Goal: Transaction & Acquisition: Purchase product/service

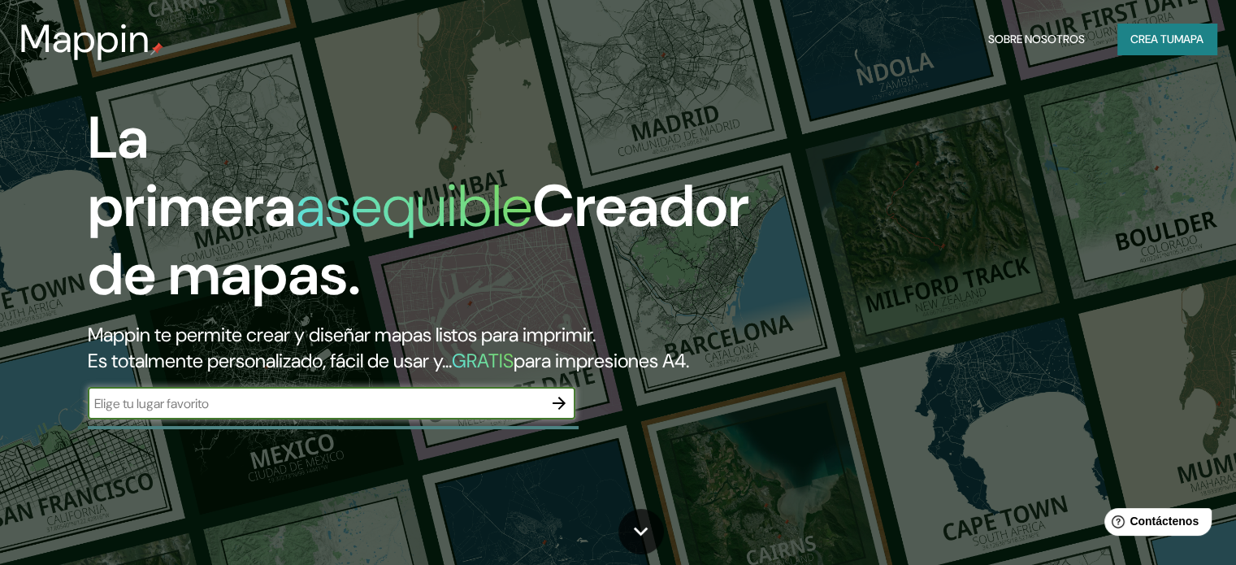
click at [262, 413] on input "text" at bounding box center [315, 403] width 455 height 19
type input "CIUDAD JUAREZ."
click at [561, 410] on icon "button" at bounding box center [559, 403] width 13 height 13
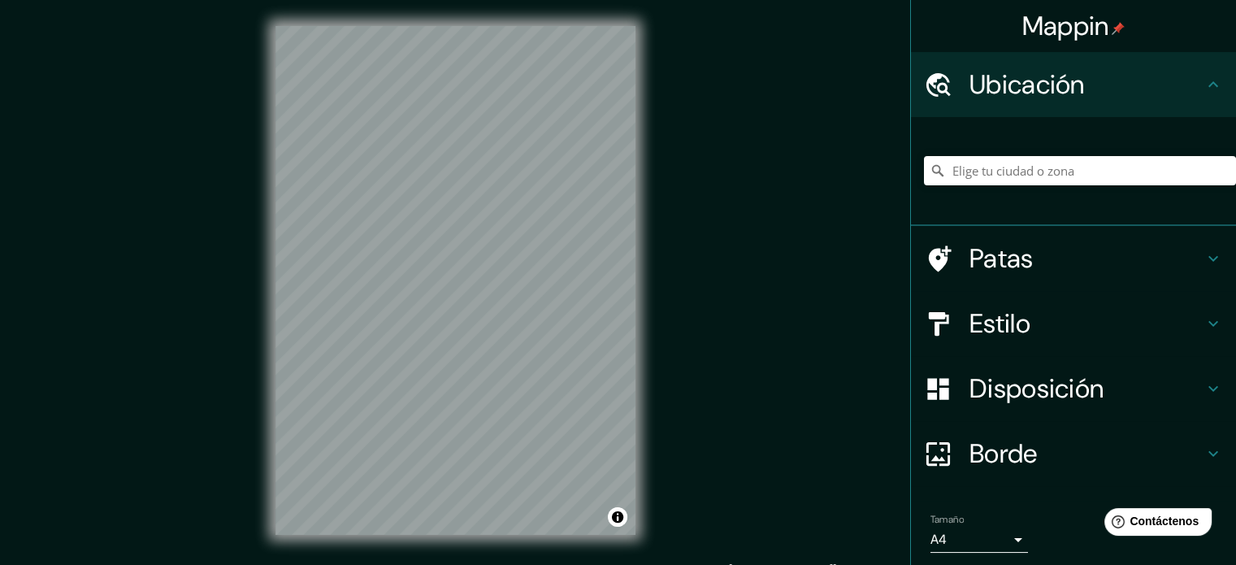
click at [260, 337] on div "© Mapbox © OpenStreetMap Improve this map" at bounding box center [455, 280] width 412 height 561
click at [433, 564] on html "Mappin Ubicación Patas Estilo Disposición Borde Elige un borde. Consejo : puede…" at bounding box center [618, 282] width 1236 height 565
click at [981, 449] on font "Borde" at bounding box center [1004, 453] width 68 height 34
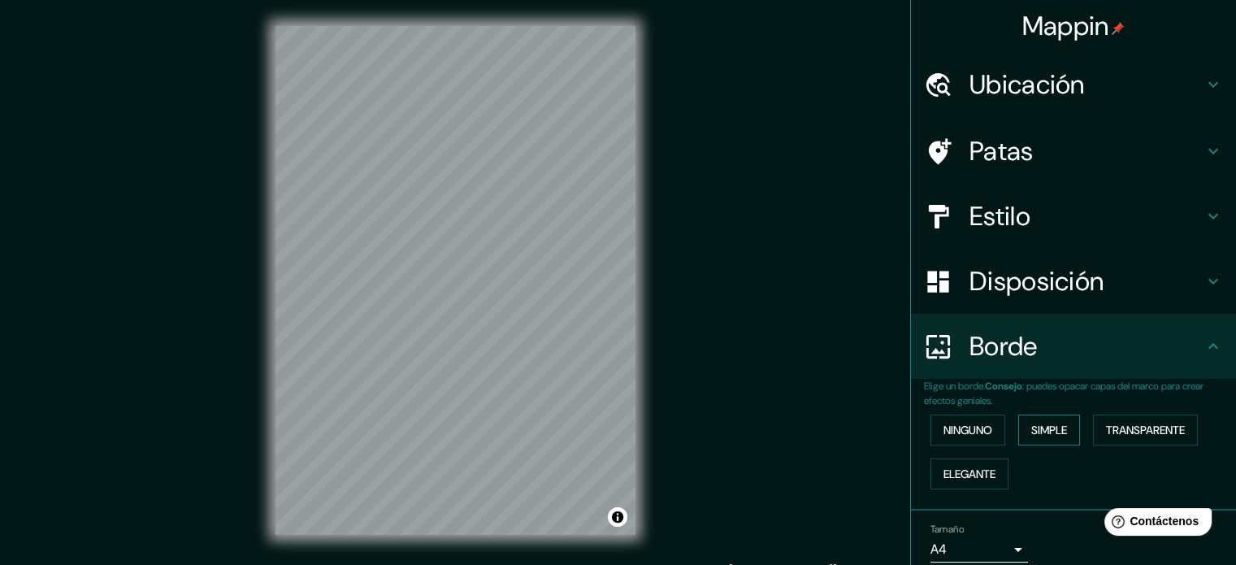
click at [1061, 423] on button "Simple" at bounding box center [1049, 429] width 62 height 31
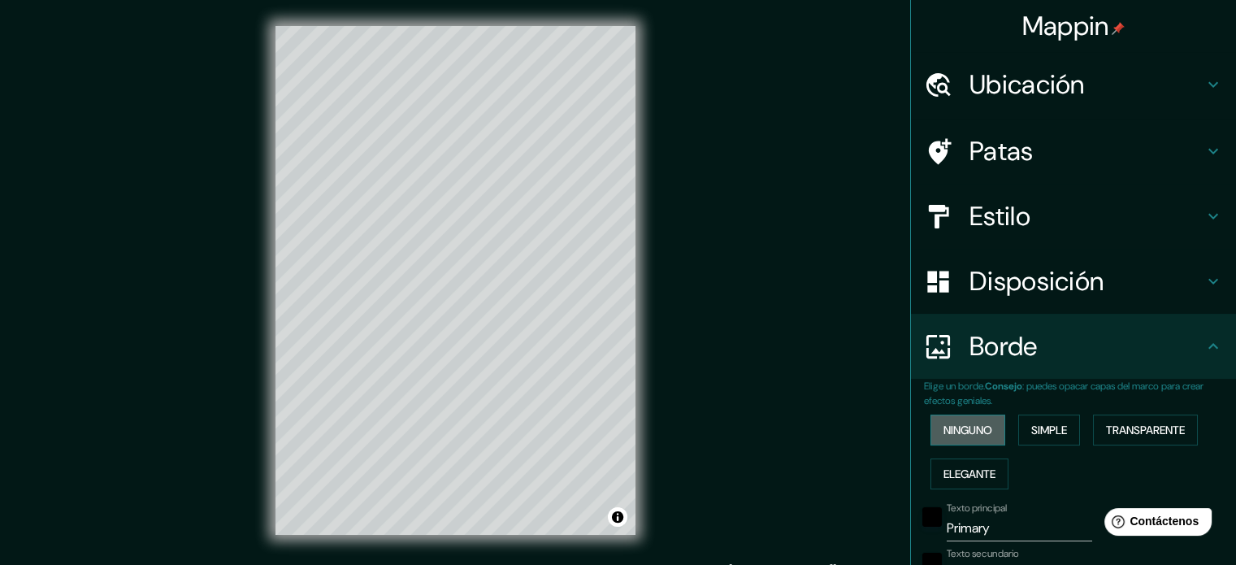
click at [995, 422] on button "Ninguno" at bounding box center [967, 429] width 75 height 31
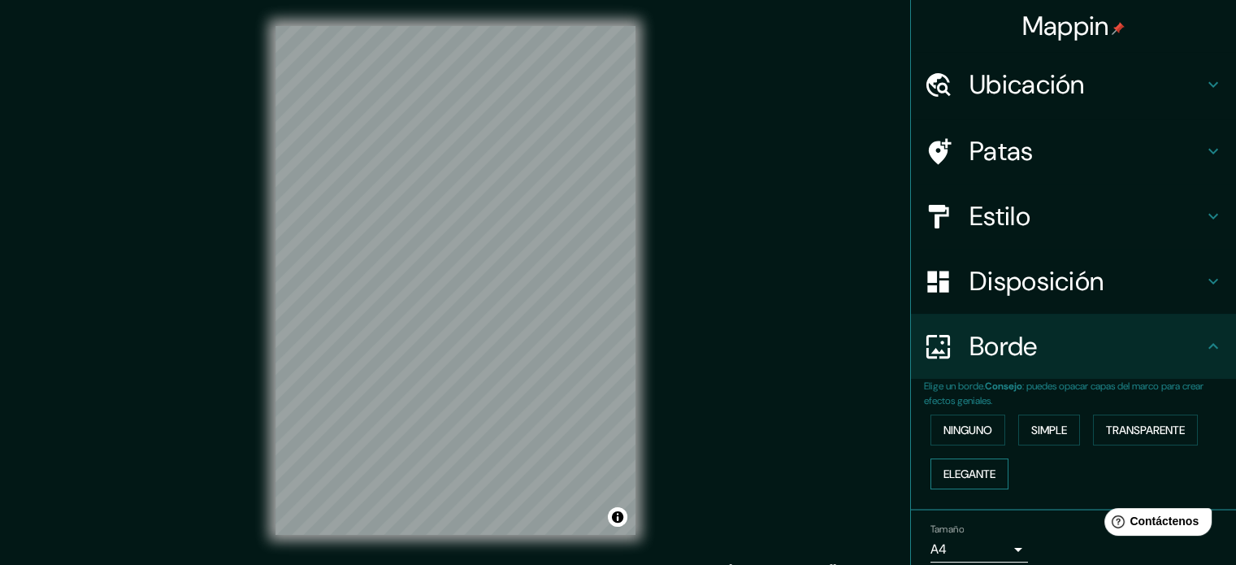
click at [978, 475] on font "Elegante" at bounding box center [970, 473] width 52 height 15
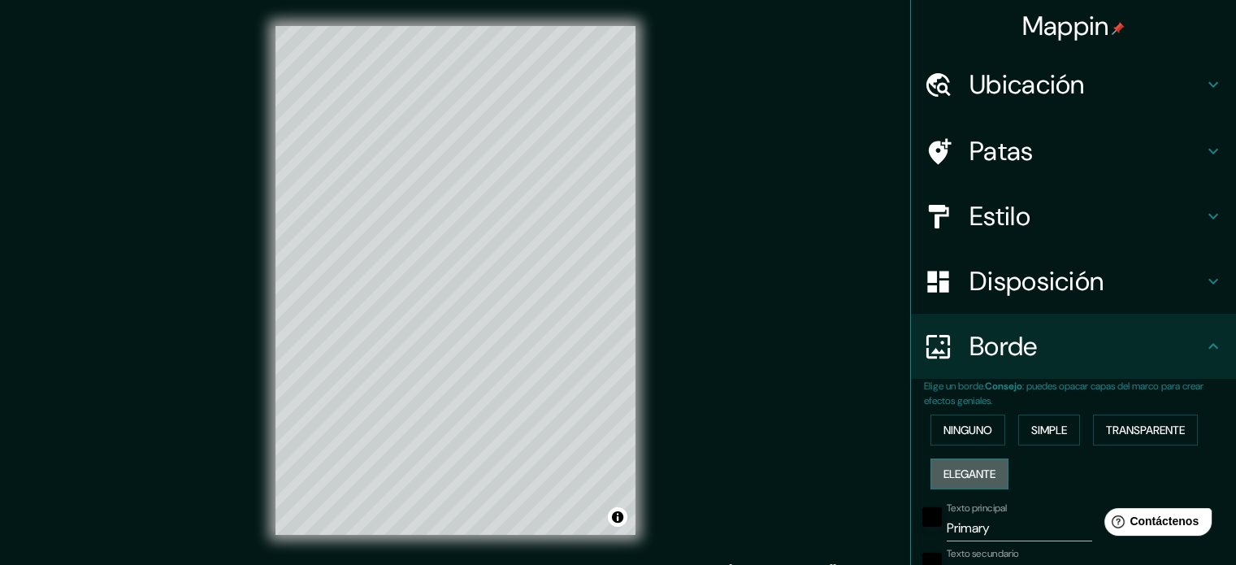
click at [973, 475] on font "Elegante" at bounding box center [970, 473] width 52 height 15
type input "177"
type input "35"
type input "18"
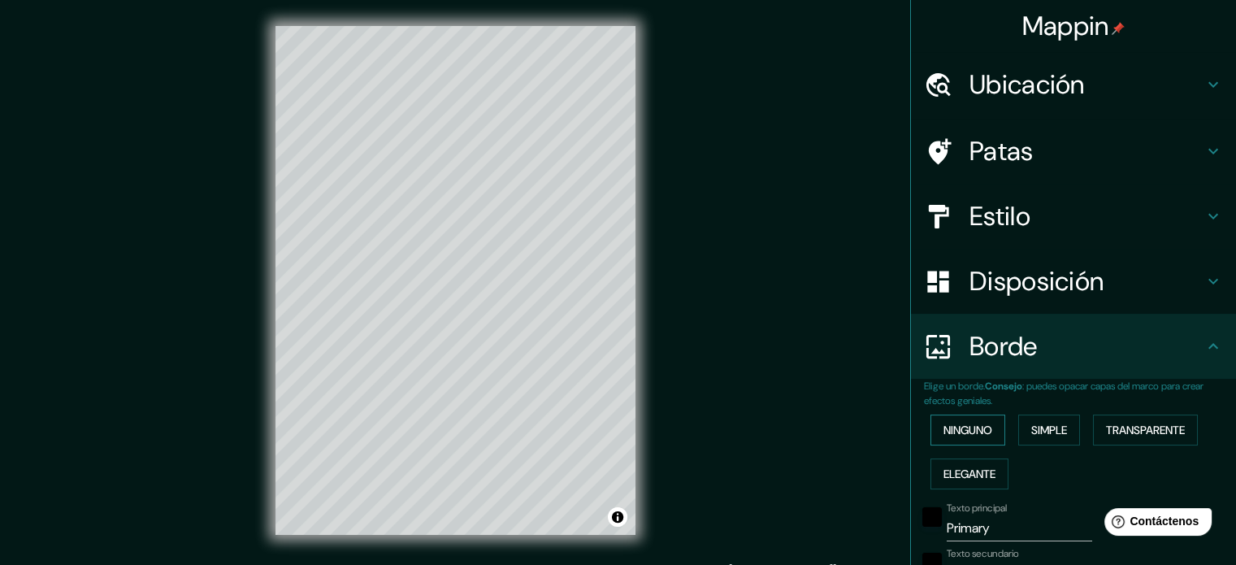
click at [972, 438] on font "Ninguno" at bounding box center [968, 429] width 49 height 21
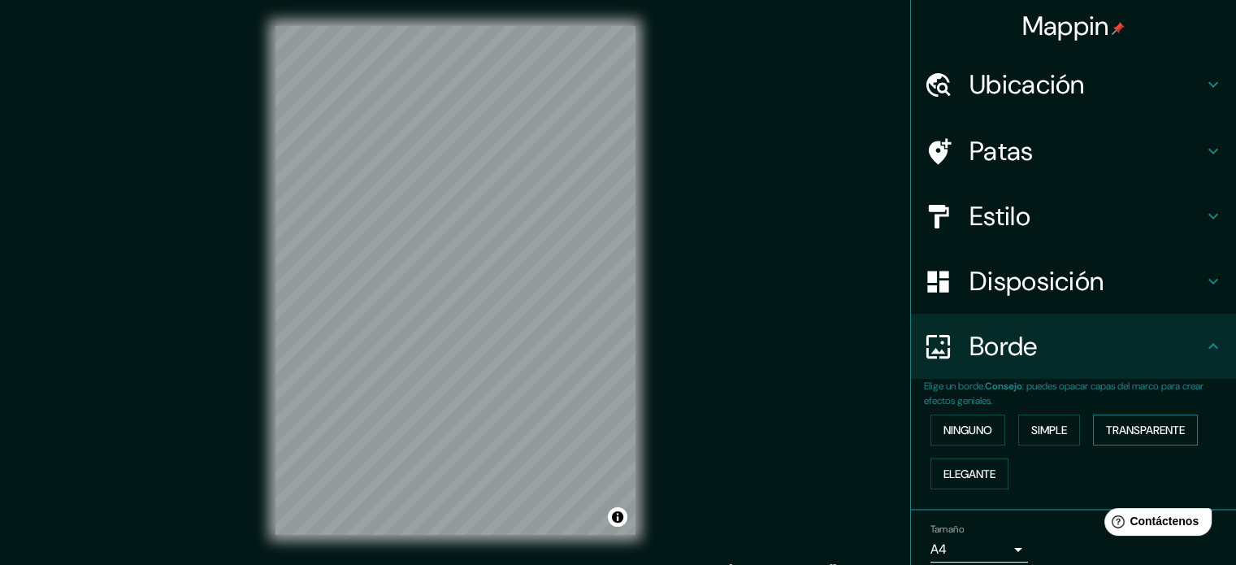
click at [1112, 428] on font "Transparente" at bounding box center [1145, 430] width 79 height 15
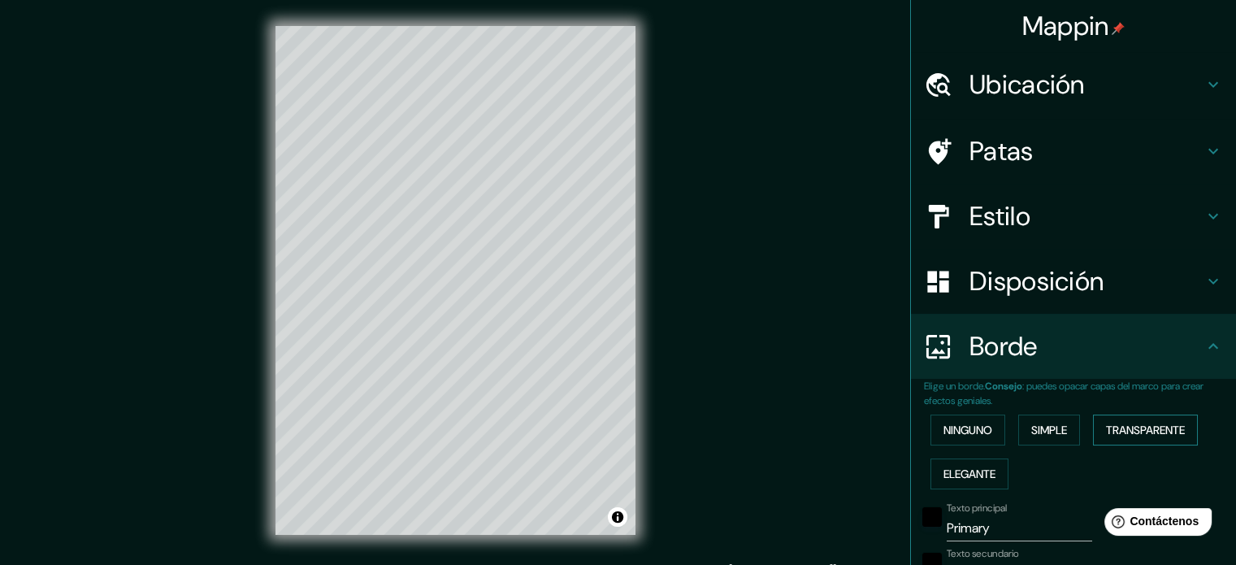
click at [1112, 428] on font "Transparente" at bounding box center [1145, 430] width 79 height 15
type input "213"
type input "35"
click at [972, 464] on font "Elegante" at bounding box center [970, 473] width 52 height 21
click at [983, 436] on button "Ninguno" at bounding box center [967, 429] width 75 height 31
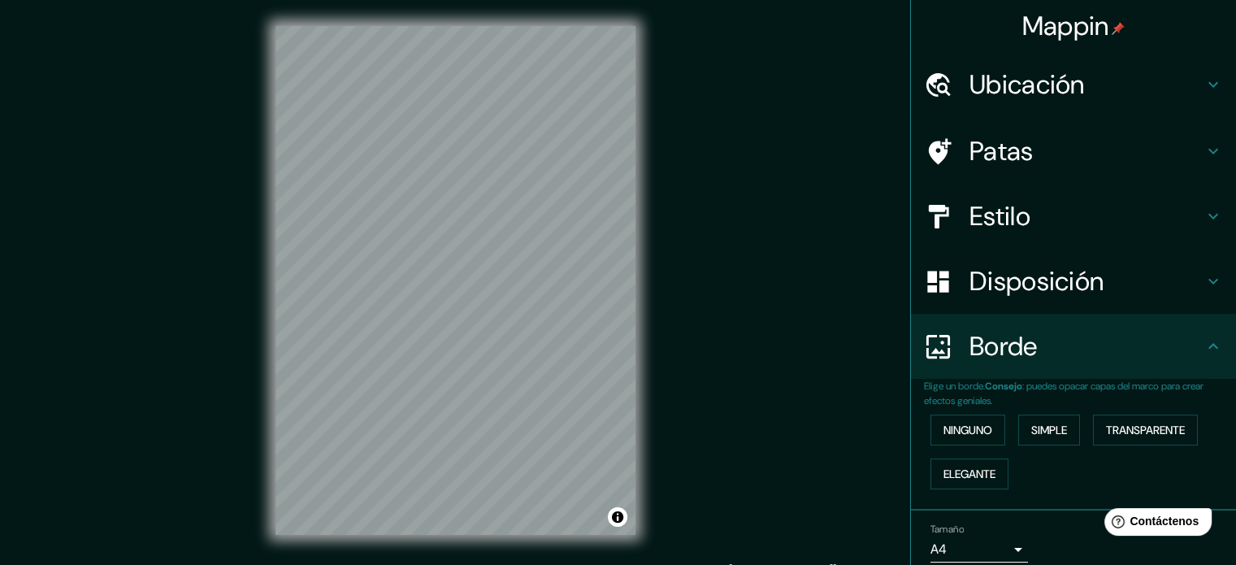
click at [1087, 80] on h4 "Ubicación" at bounding box center [1087, 84] width 234 height 33
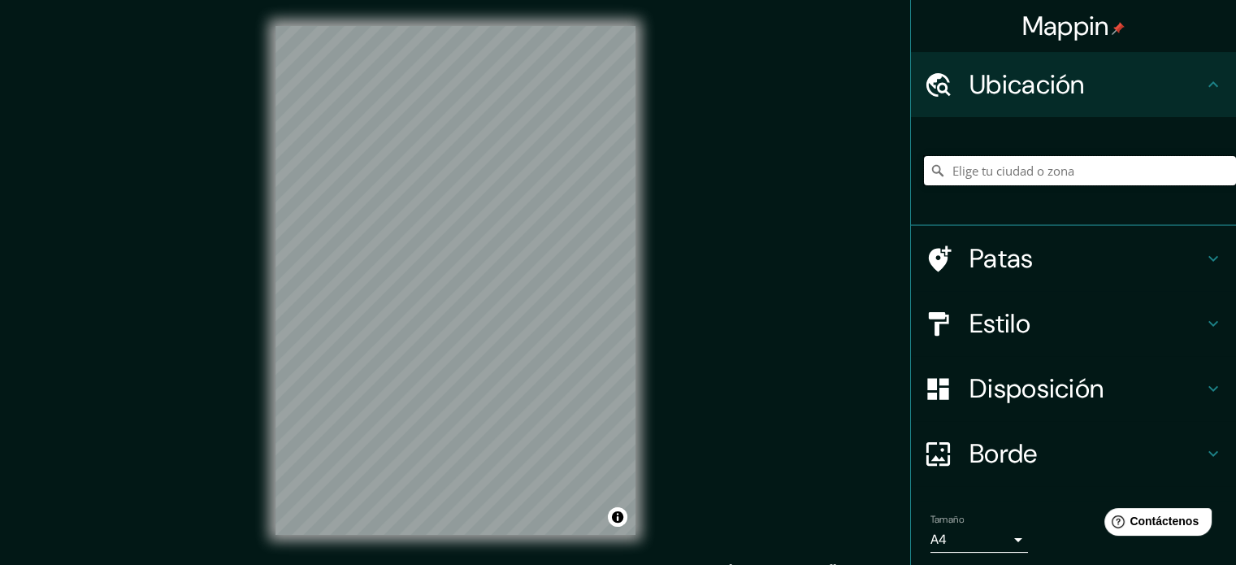
click at [1108, 166] on input "Elige tu ciudad o zona" at bounding box center [1080, 170] width 312 height 29
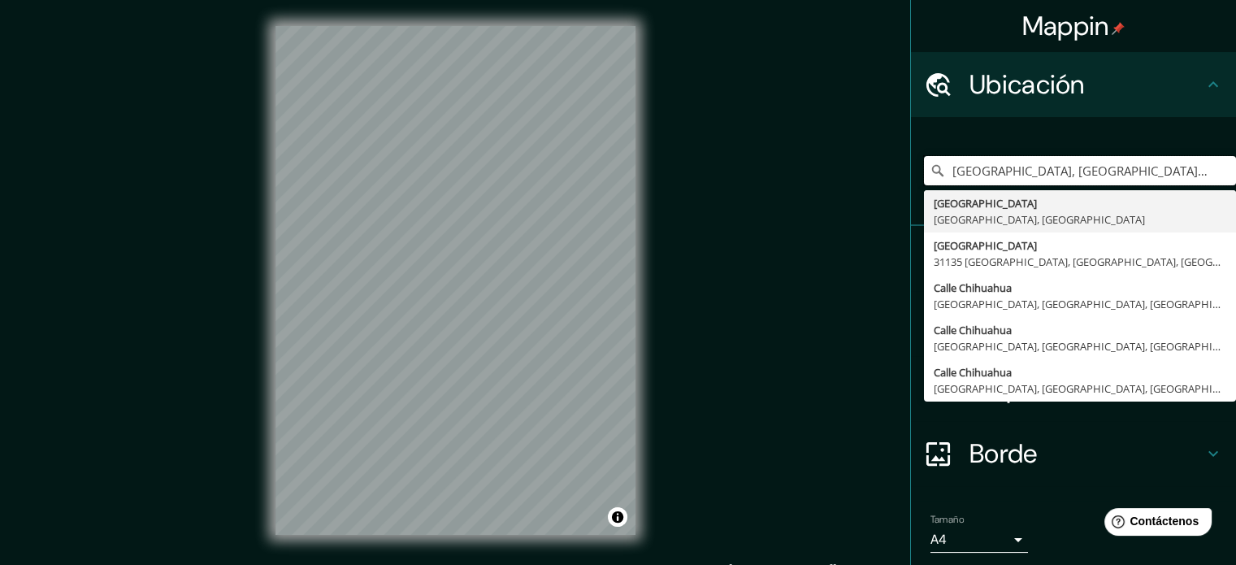
type input "[GEOGRAPHIC_DATA], [GEOGRAPHIC_DATA], [GEOGRAPHIC_DATA]"
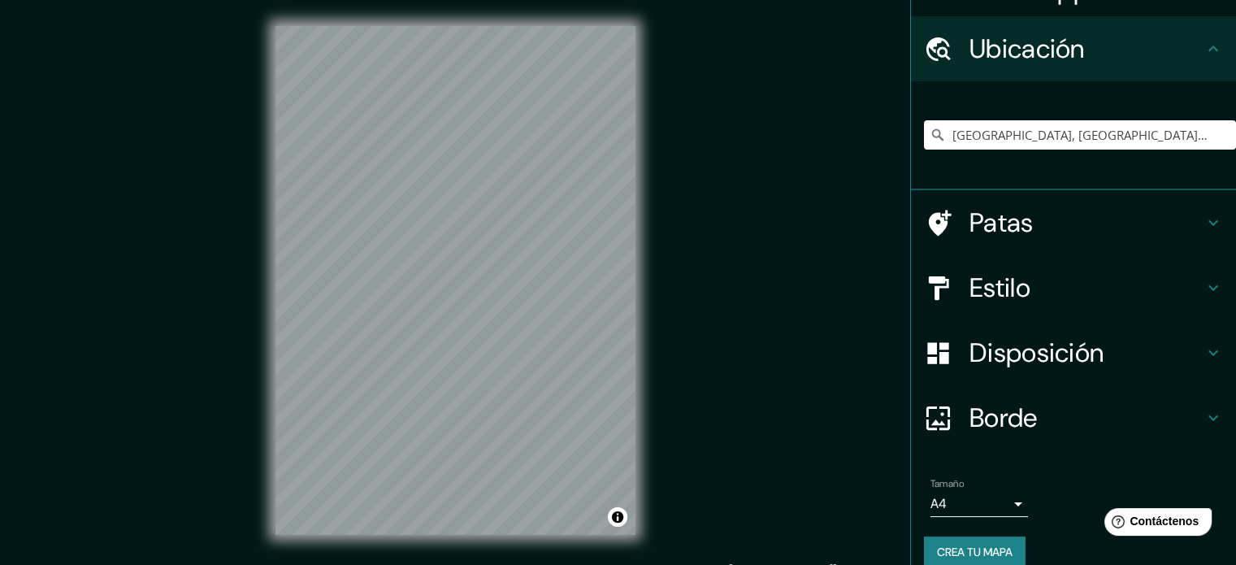
scroll to position [56, 0]
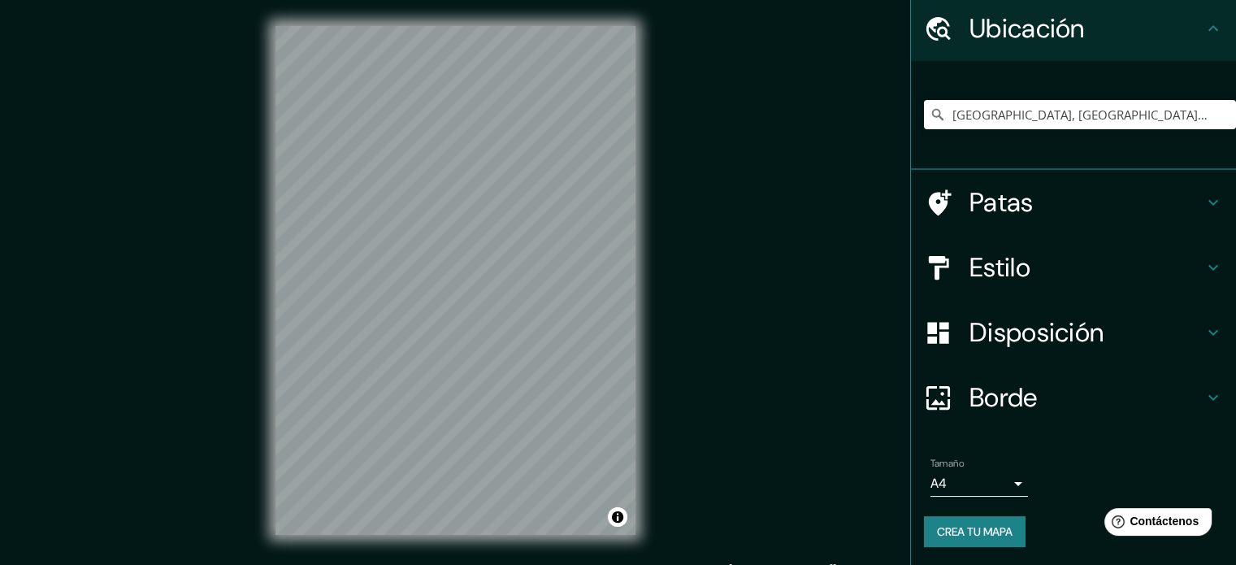
click at [1146, 275] on h4 "Estilo" at bounding box center [1087, 267] width 234 height 33
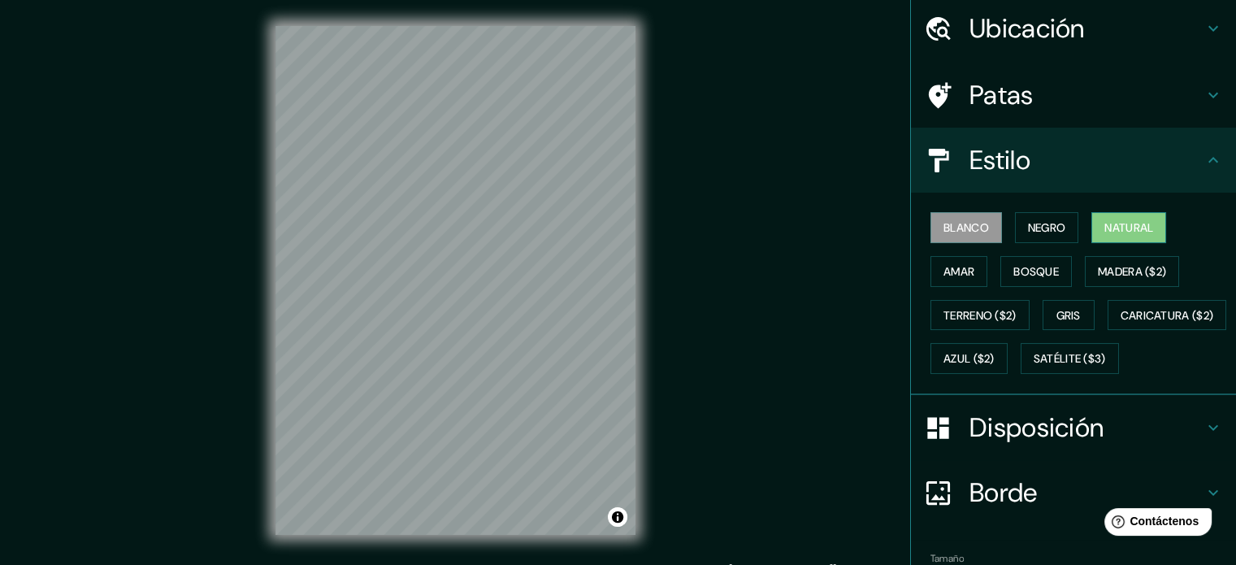
click at [1113, 223] on font "Natural" at bounding box center [1128, 227] width 49 height 15
click at [955, 275] on font "Amar" at bounding box center [959, 271] width 31 height 15
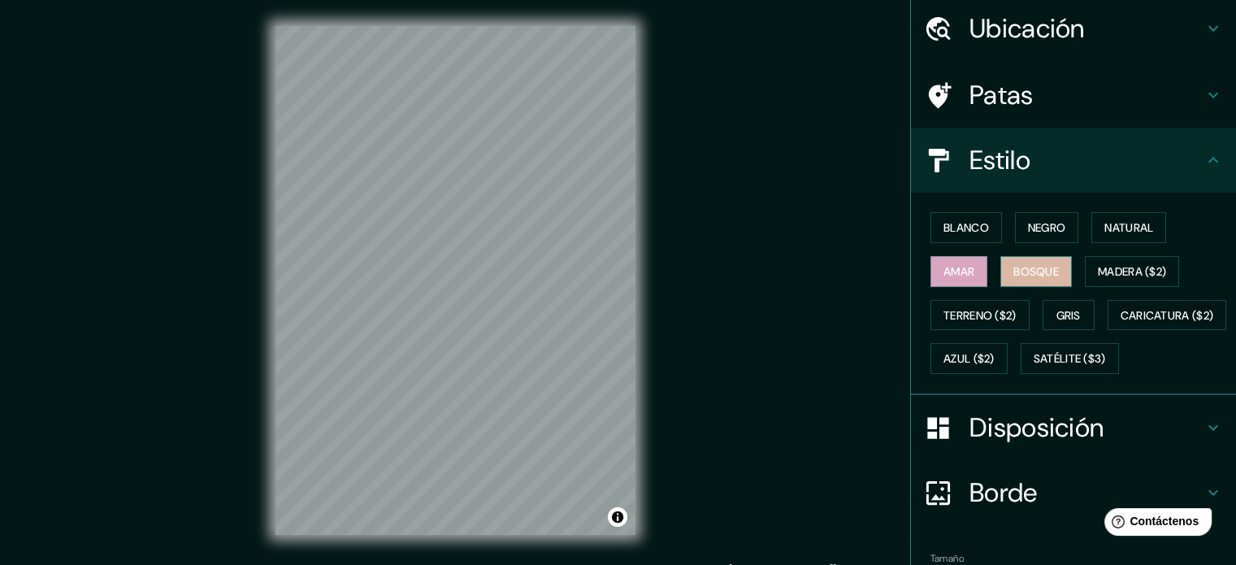
click at [1008, 281] on button "Bosque" at bounding box center [1036, 271] width 72 height 31
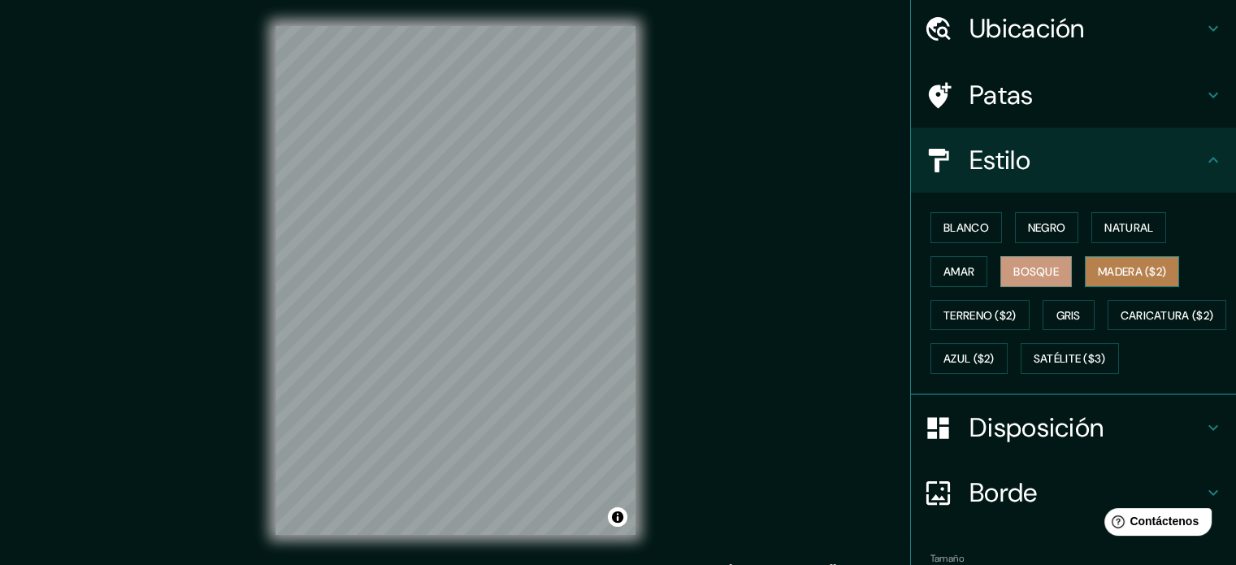
click at [1127, 270] on font "Madera ($2)" at bounding box center [1132, 271] width 68 height 15
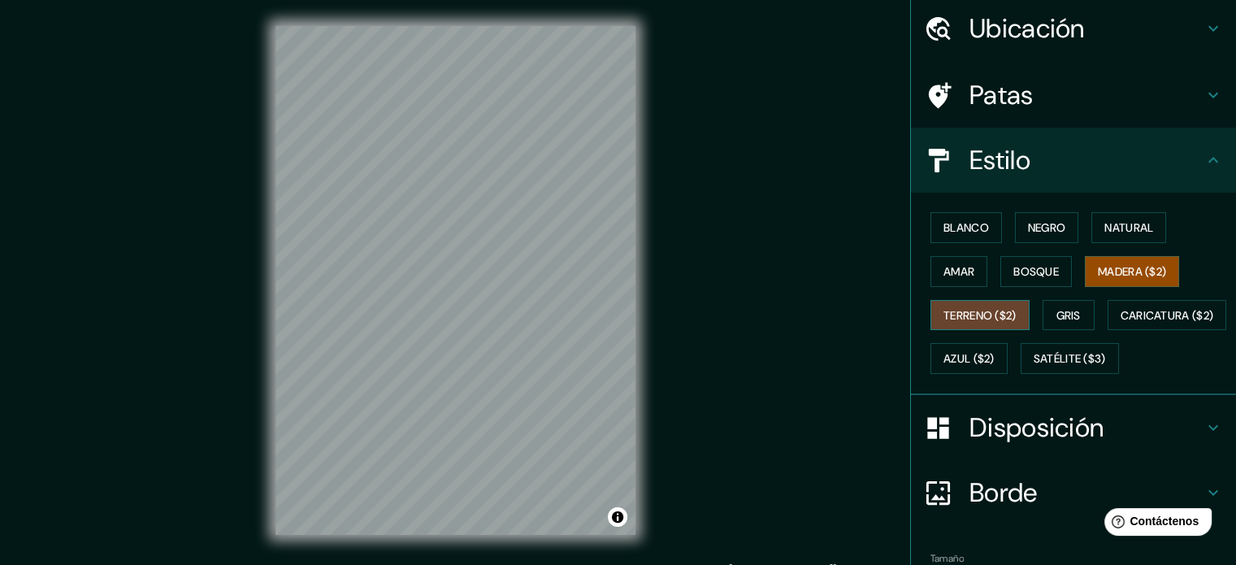
click at [970, 323] on font "Terreno ($2)" at bounding box center [980, 315] width 73 height 21
click at [1091, 313] on div "Blanco Negro Natural Amar Bosque Madera ($2) Terreno ($2) Gris Caricatura ($2) …" at bounding box center [1080, 293] width 312 height 175
click at [1075, 311] on button "Gris" at bounding box center [1069, 315] width 52 height 31
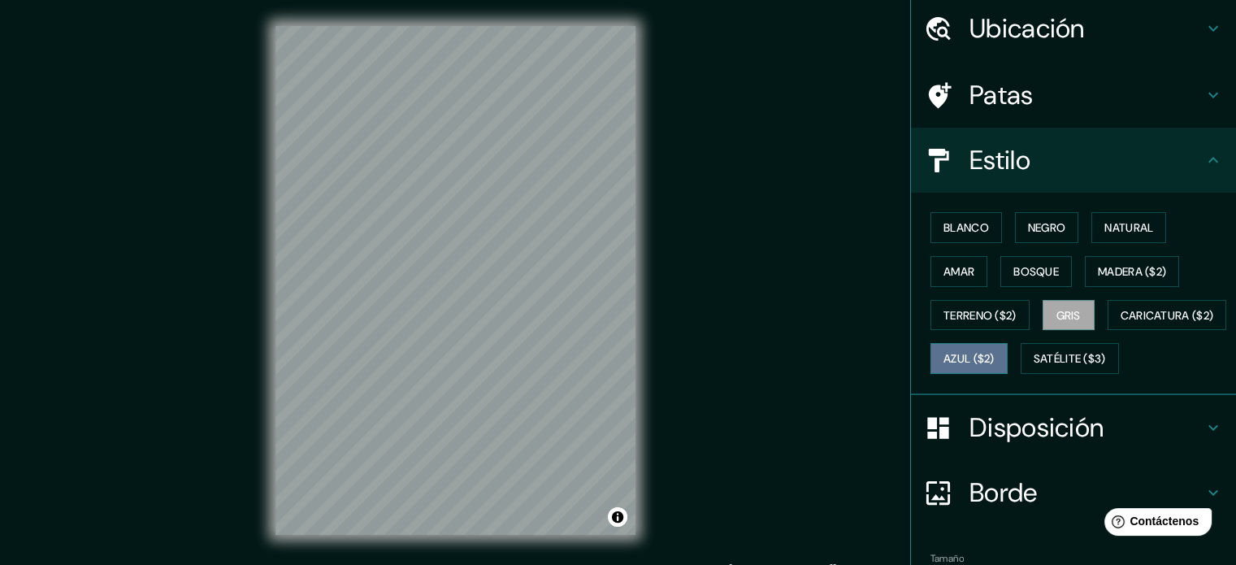
click at [995, 352] on font "Azul ($2)" at bounding box center [969, 359] width 51 height 15
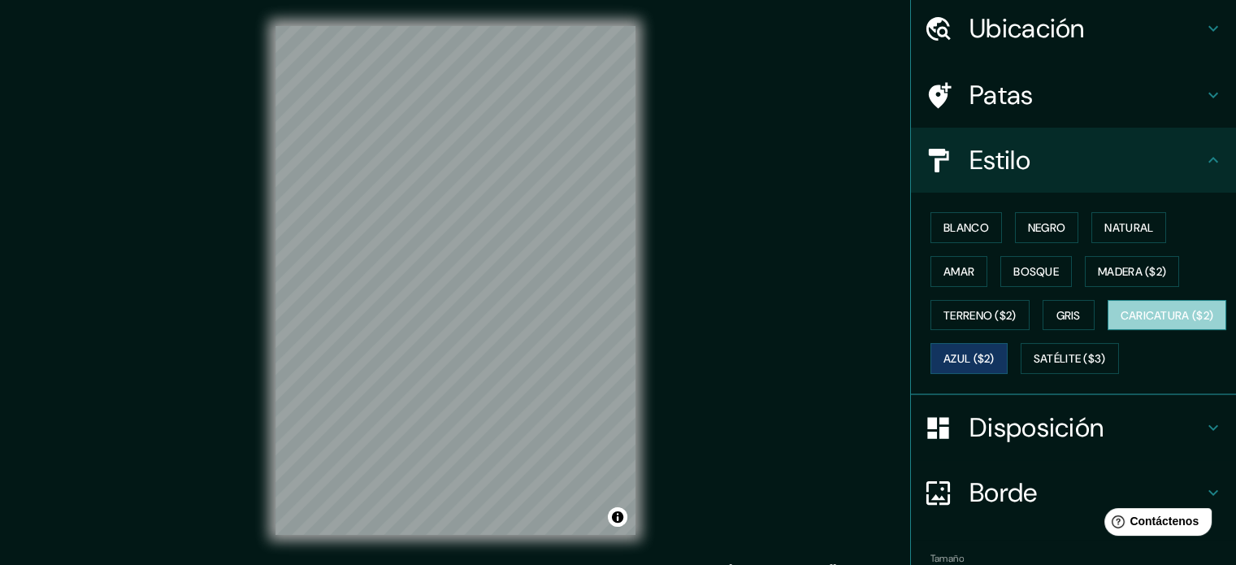
click at [1121, 323] on font "Caricatura ($2)" at bounding box center [1167, 315] width 93 height 15
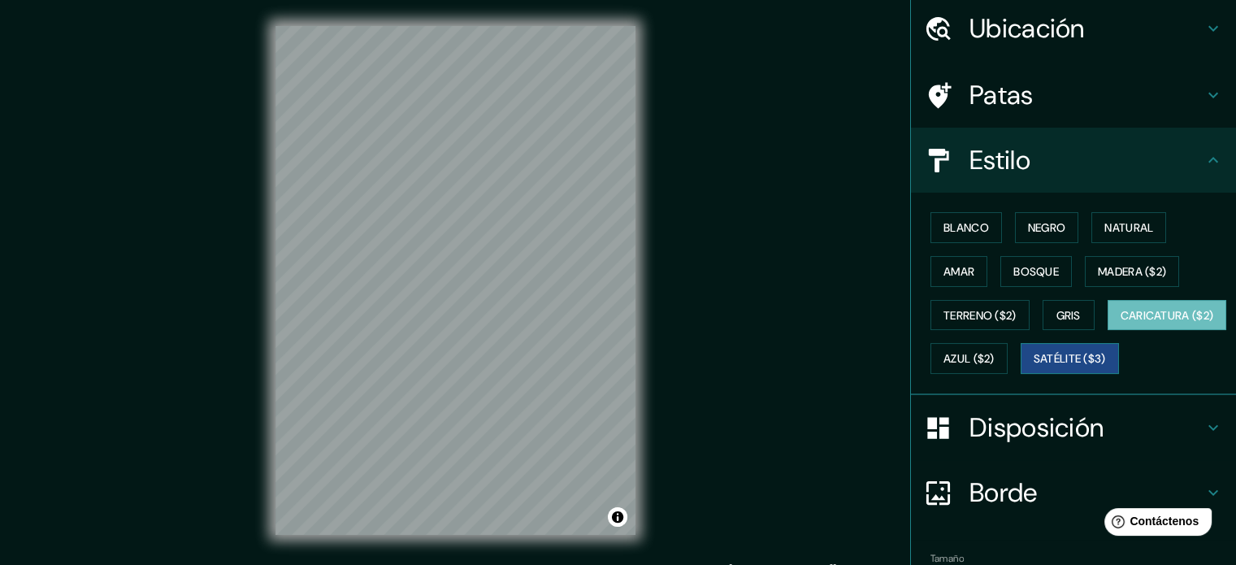
click at [1034, 367] on font "Satélite ($3)" at bounding box center [1070, 359] width 72 height 15
click at [947, 233] on font "Blanco" at bounding box center [967, 227] width 46 height 15
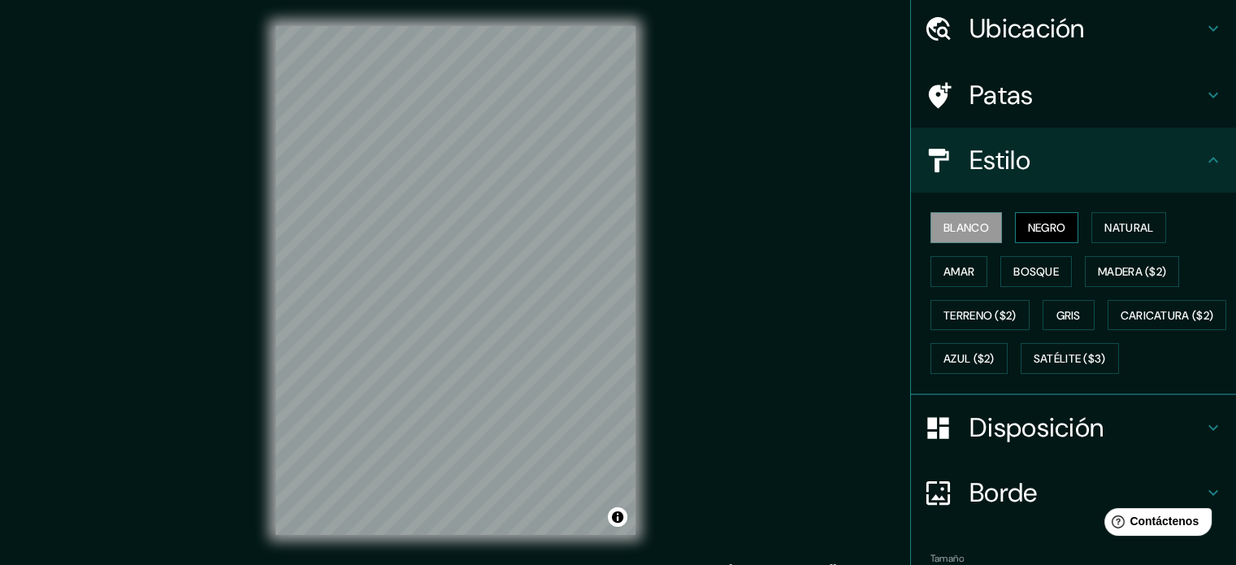
click at [1028, 222] on font "Negro" at bounding box center [1047, 227] width 38 height 15
click at [1114, 220] on font "Natural" at bounding box center [1128, 227] width 49 height 15
click at [943, 248] on div "Blanco Negro Natural Amar Bosque Madera ($2) Terreno ($2) Gris Caricatura ($2) …" at bounding box center [1080, 293] width 312 height 175
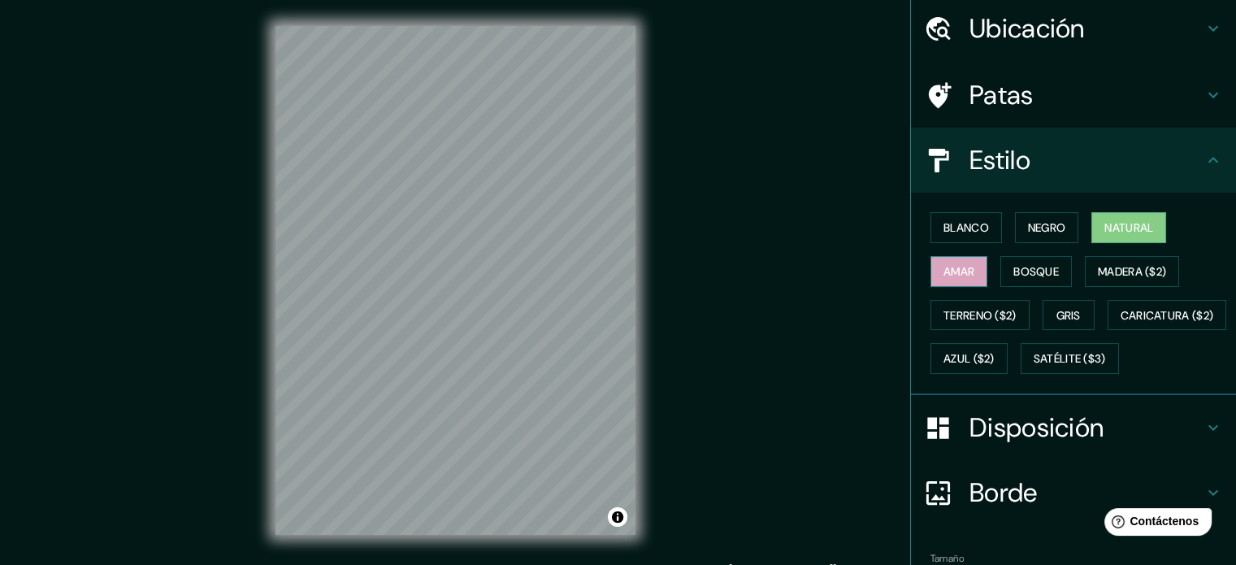
click at [948, 264] on font "Amar" at bounding box center [959, 271] width 31 height 15
click at [1029, 265] on font "Bosque" at bounding box center [1036, 271] width 46 height 15
